Goal: Information Seeking & Learning: Learn about a topic

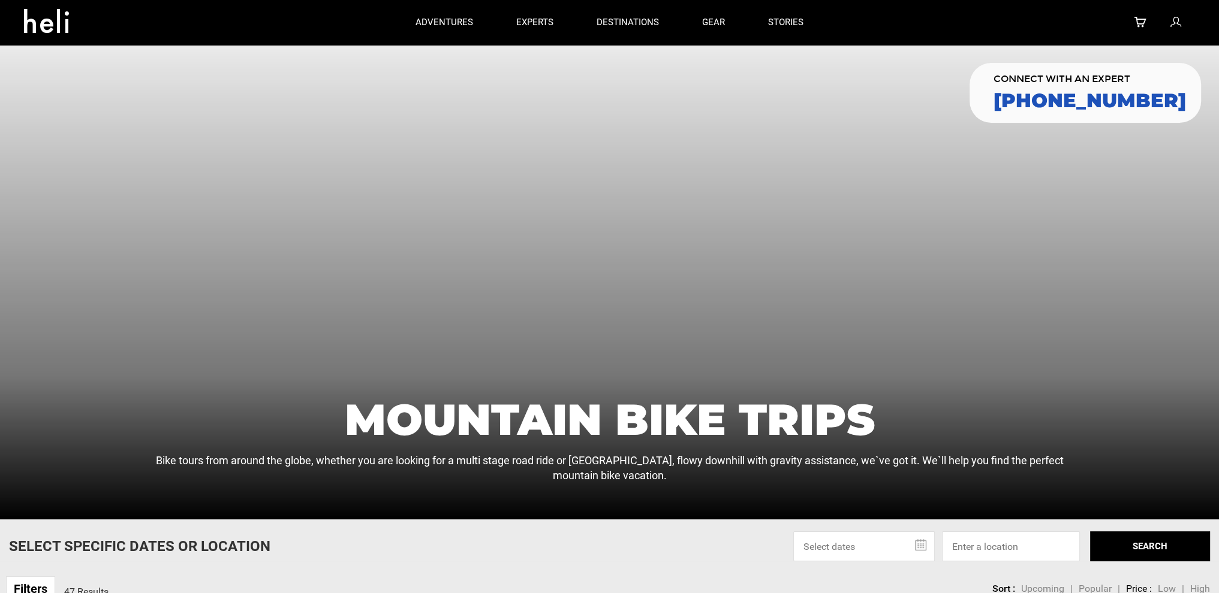
click at [631, 335] on div at bounding box center [609, 282] width 1219 height 475
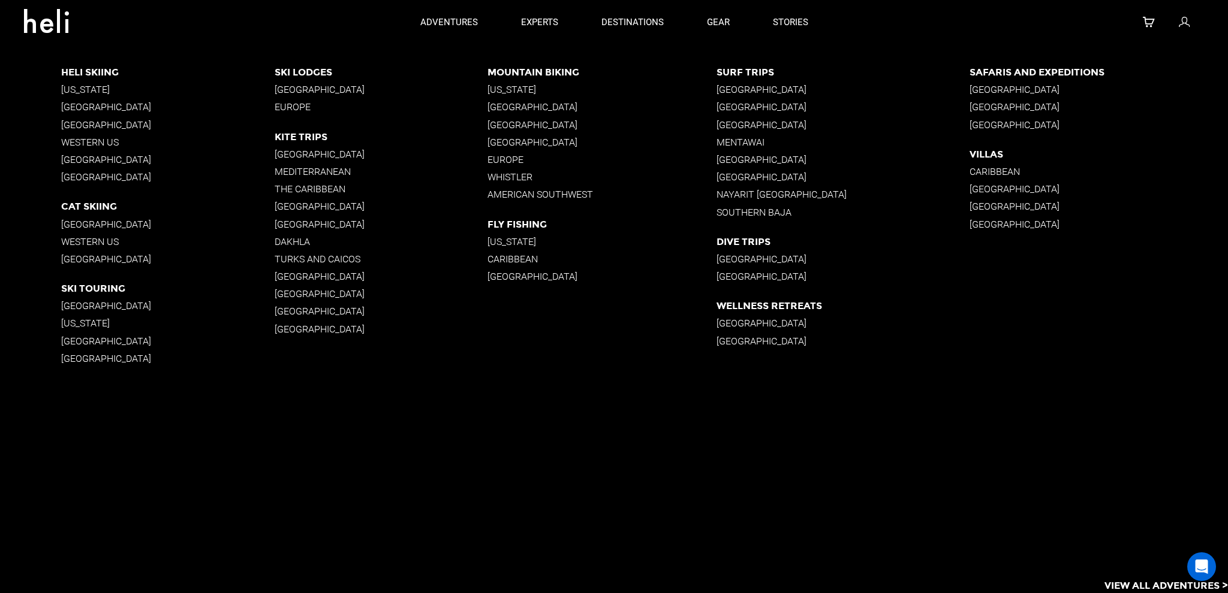
click at [789, 230] on div "Heli Skiing [US_STATE] [GEOGRAPHIC_DATA] [GEOGRAPHIC_DATA] Western [GEOGRAPHIC_…" at bounding box center [644, 237] width 1167 height 384
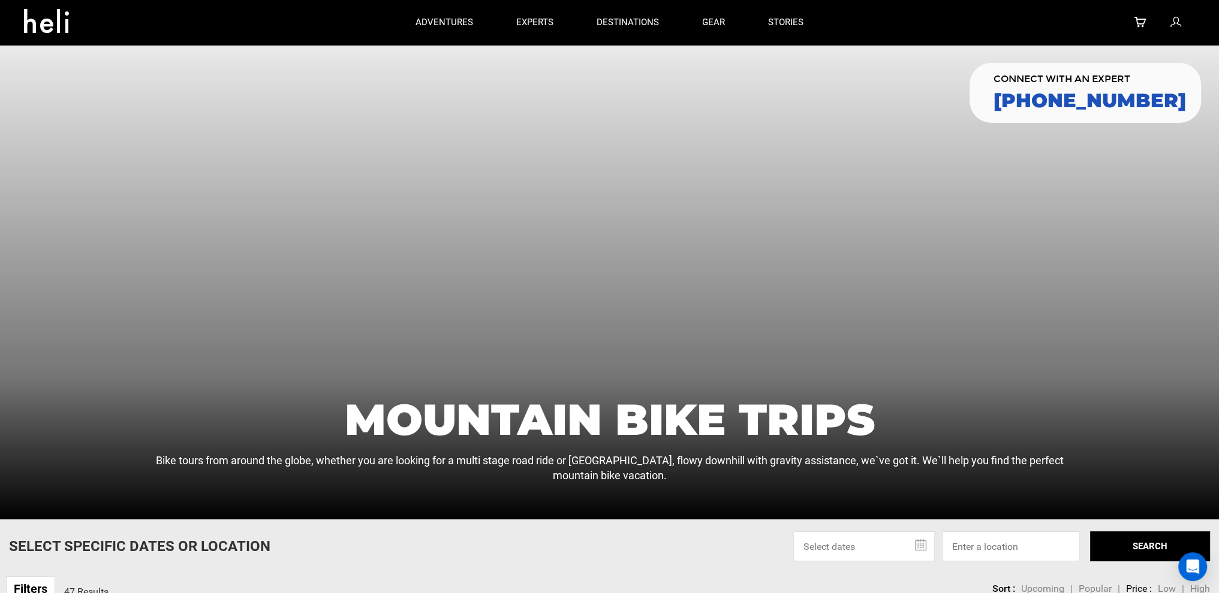
click at [593, 429] on h1 "Mountain Bike Trips" at bounding box center [608, 419] width 917 height 43
click at [569, 238] on div at bounding box center [609, 282] width 1219 height 475
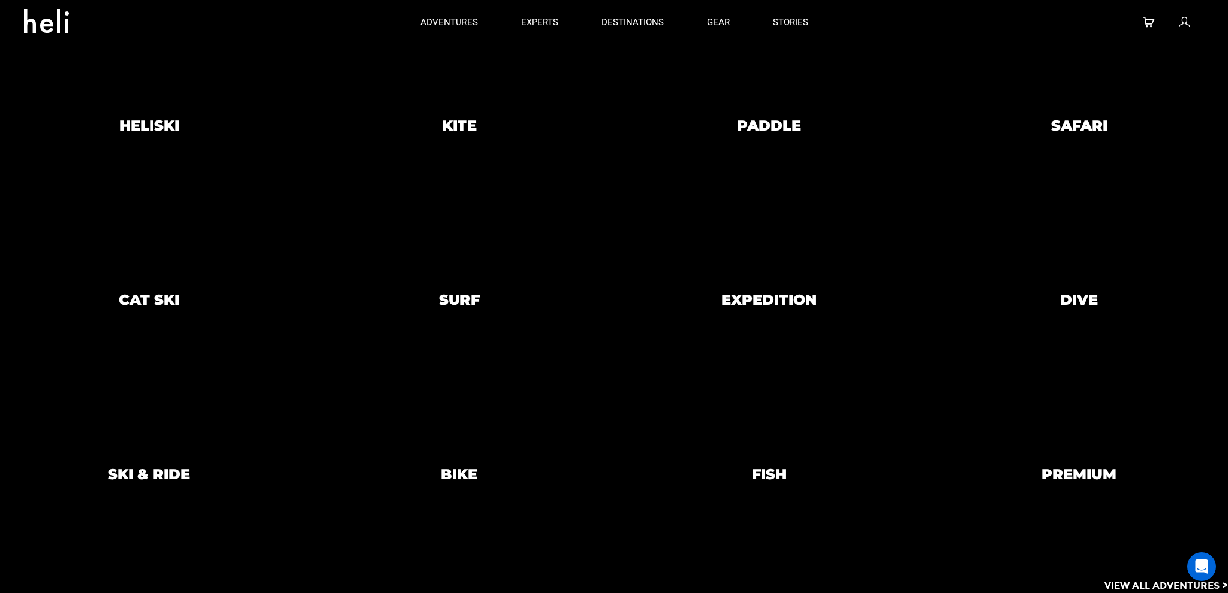
click at [670, 270] on div at bounding box center [769, 300] width 304 height 165
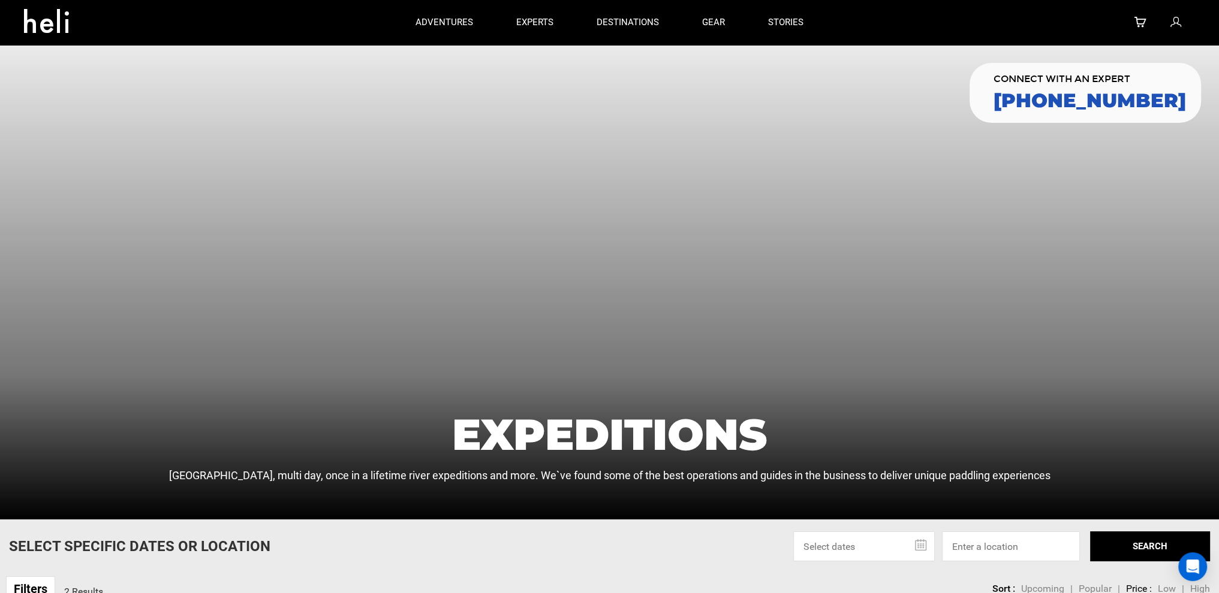
click at [535, 271] on div at bounding box center [609, 282] width 1219 height 475
click at [906, 213] on div at bounding box center [609, 282] width 1219 height 475
click at [561, 249] on div at bounding box center [609, 282] width 1219 height 475
click at [611, 255] on div at bounding box center [609, 282] width 1219 height 475
click at [550, 352] on div at bounding box center [609, 282] width 1219 height 475
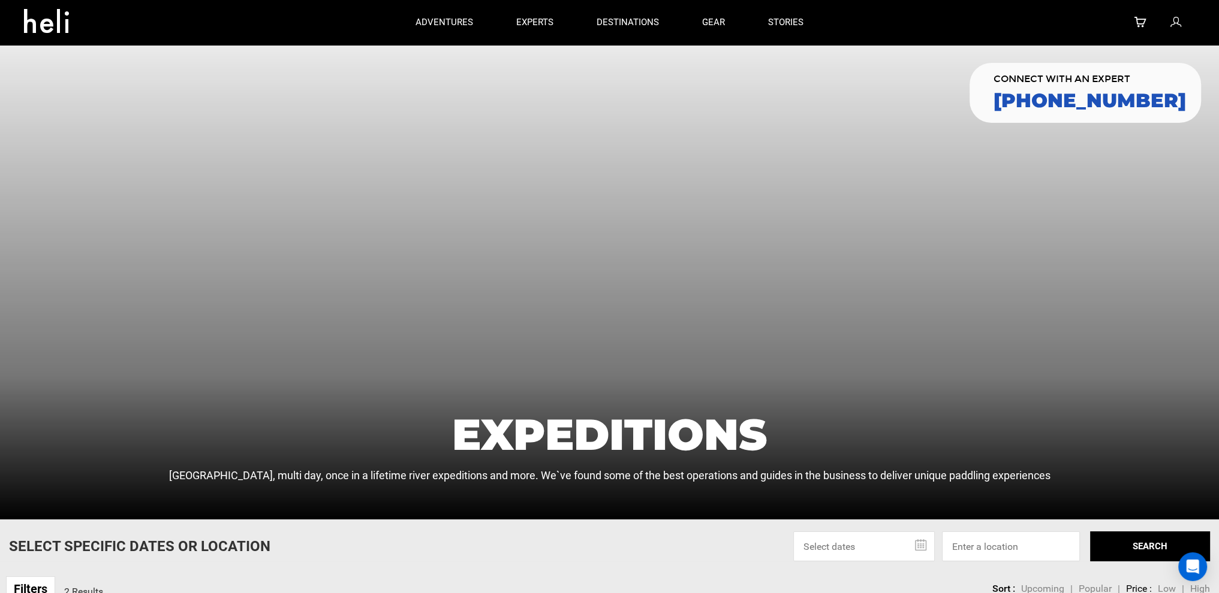
click at [555, 335] on div at bounding box center [609, 282] width 1219 height 475
click at [692, 368] on div at bounding box center [609, 282] width 1219 height 475
